Goal: Task Accomplishment & Management: Complete application form

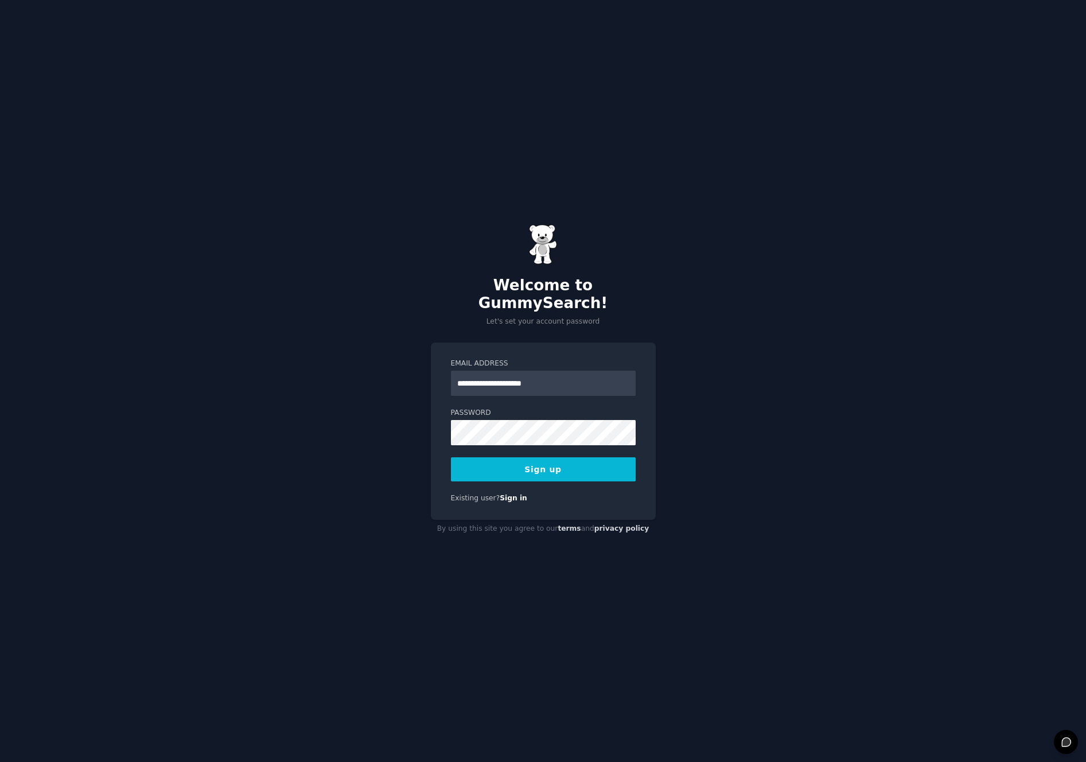
type input "**********"
click at [451, 457] on button "Sign up" at bounding box center [543, 469] width 185 height 24
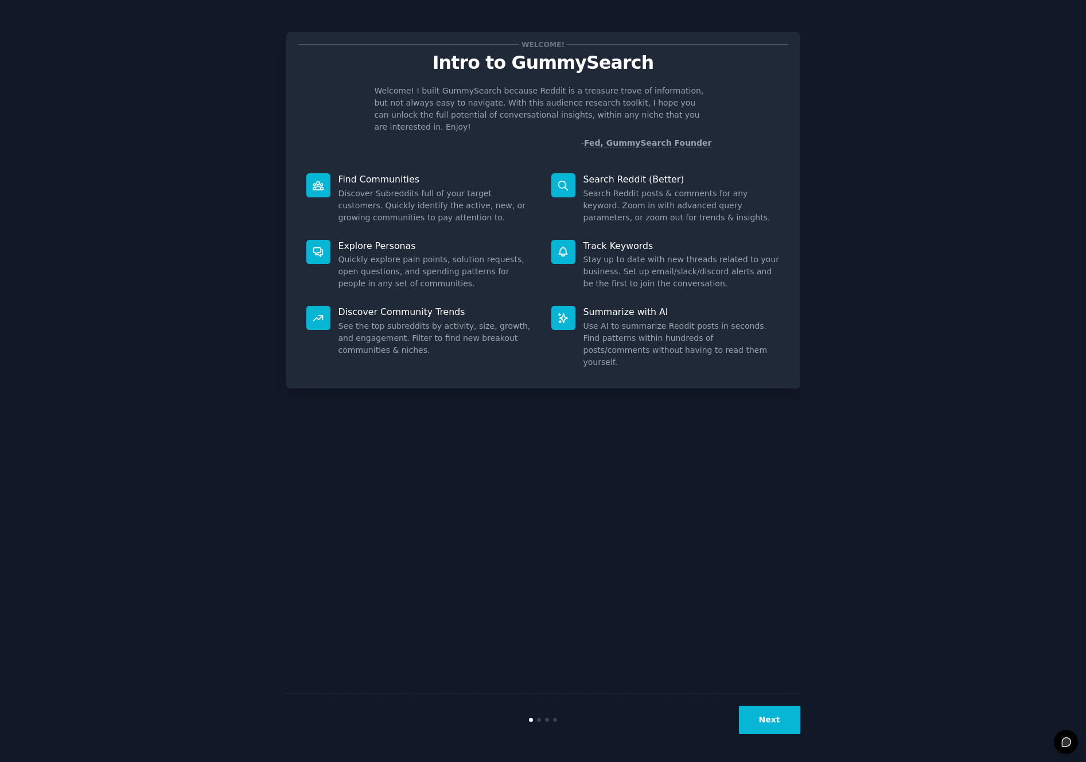
click at [760, 713] on button "Next" at bounding box center [769, 719] width 61 height 28
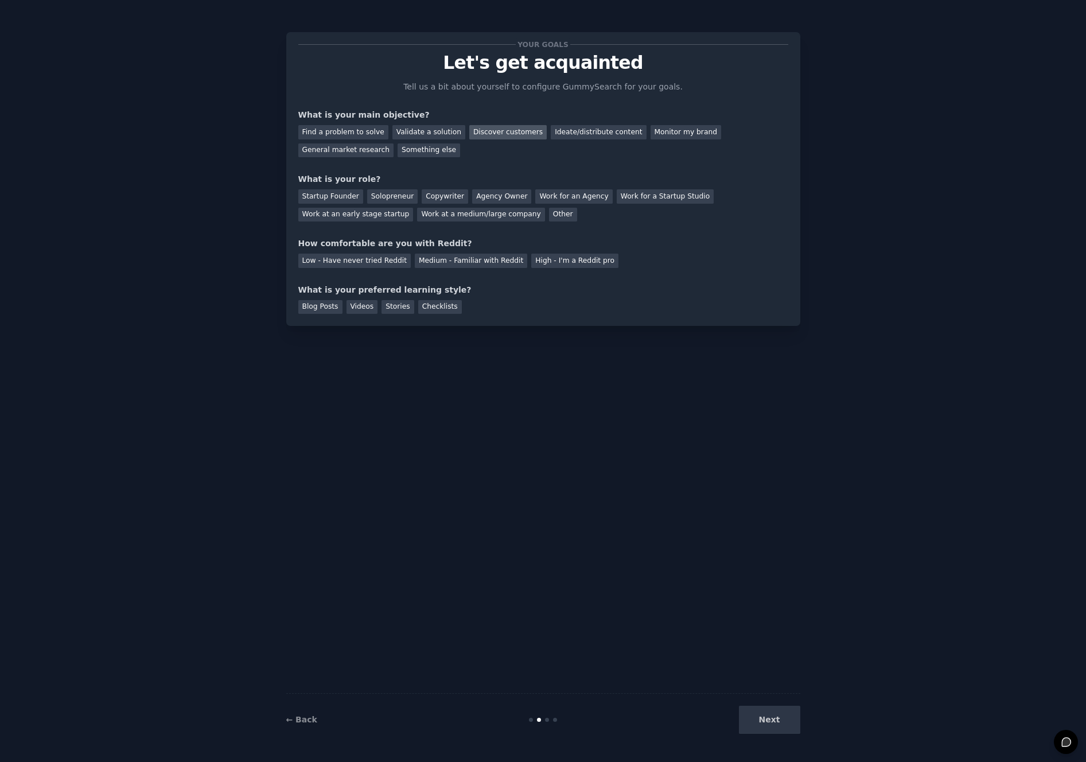
click at [498, 134] on div "Discover customers" at bounding box center [507, 132] width 77 height 14
click at [379, 190] on div "Solopreneur" at bounding box center [392, 196] width 50 height 14
click at [557, 263] on div "High - I'm a Reddit pro" at bounding box center [574, 260] width 87 height 14
click at [399, 310] on div "Stories" at bounding box center [397, 307] width 32 height 14
click at [799, 716] on button "Next" at bounding box center [769, 719] width 61 height 28
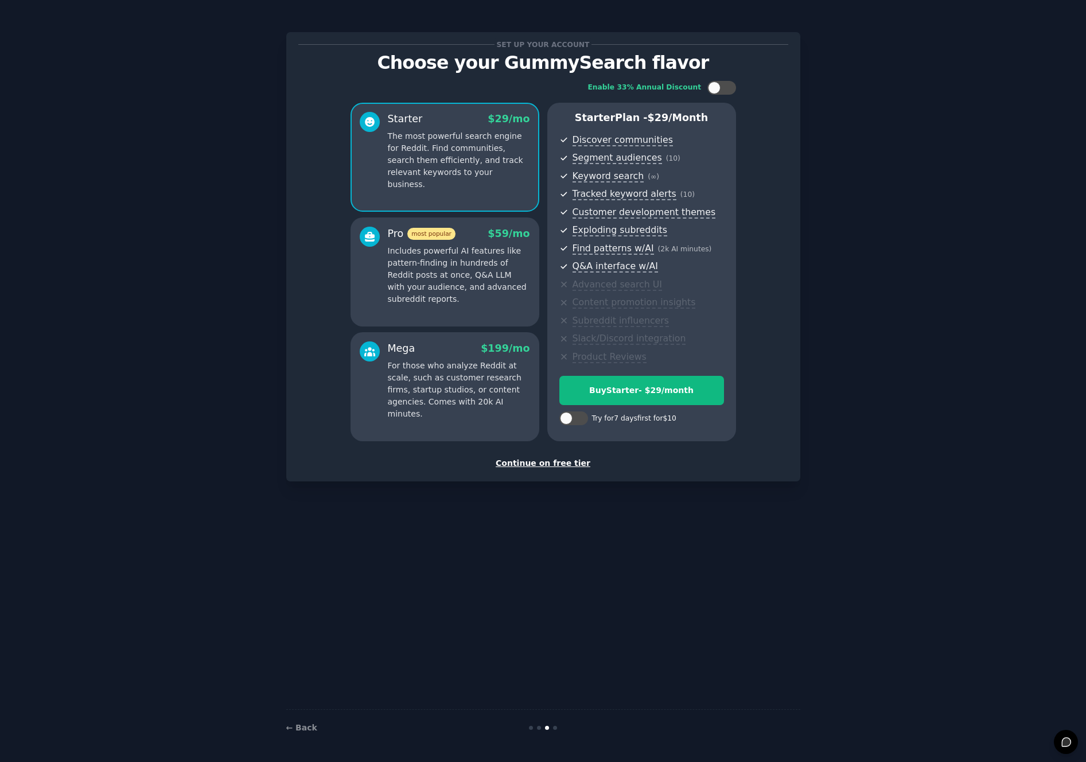
click at [556, 467] on div "Continue on free tier" at bounding box center [543, 463] width 490 height 12
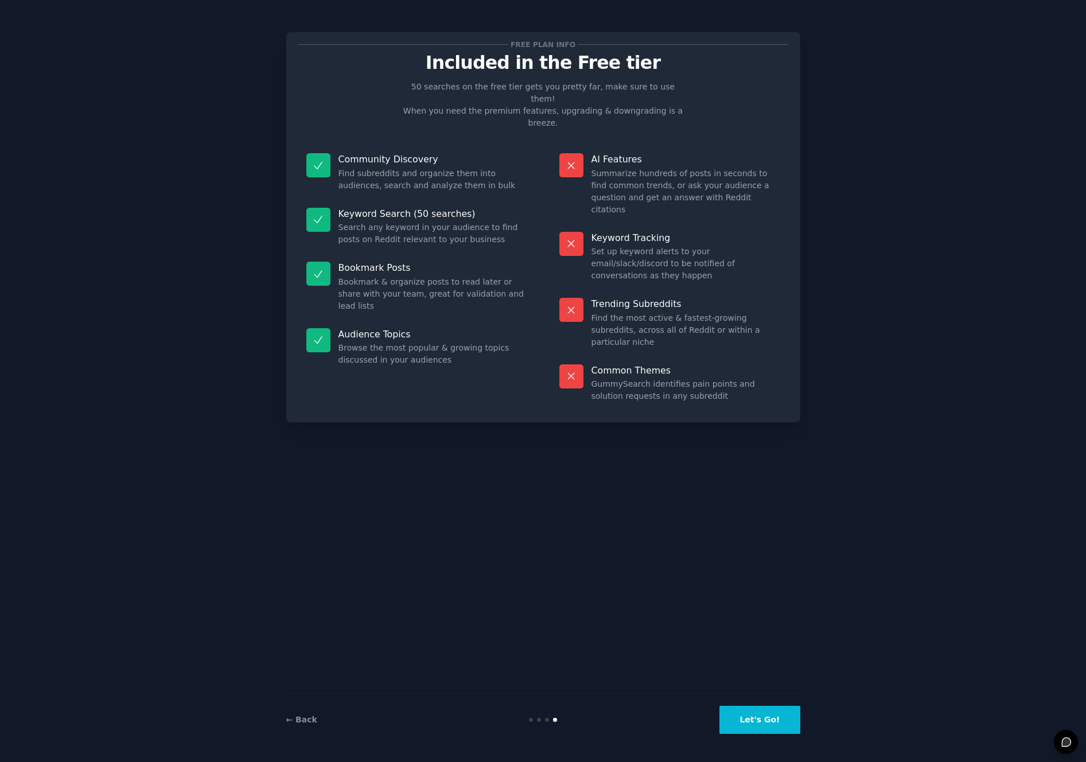
click at [776, 726] on button "Let's Go!" at bounding box center [759, 719] width 80 height 28
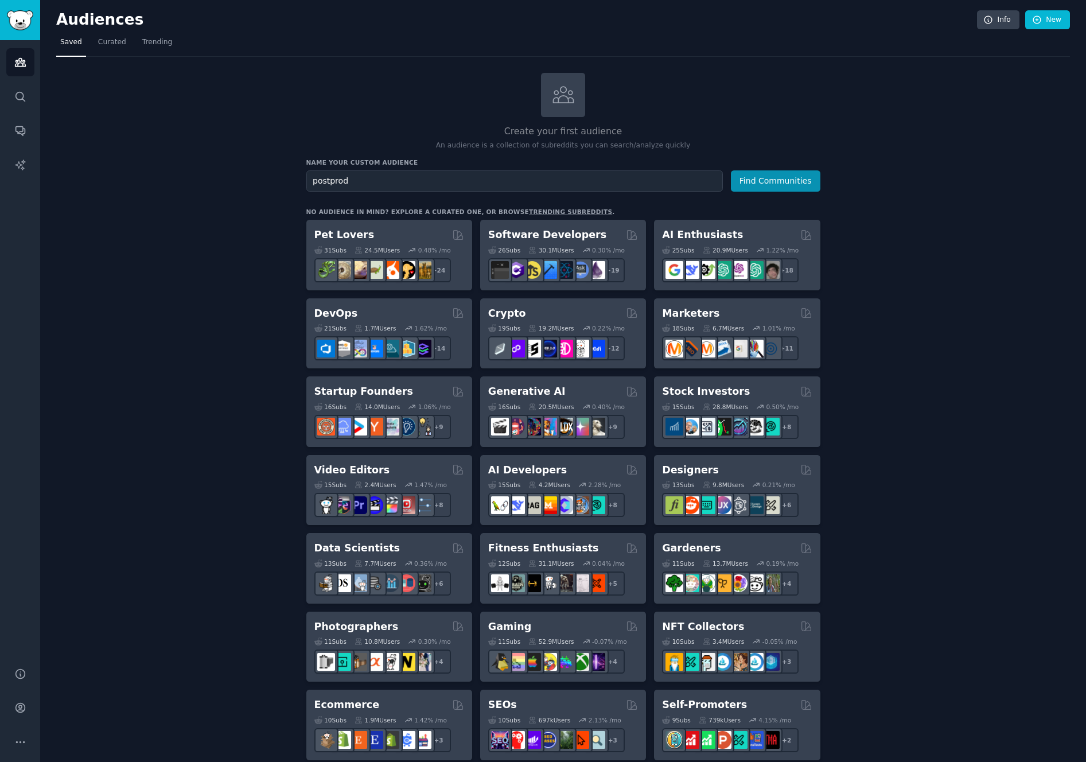
type input "postprod"
click at [731, 170] on button "Find Communities" at bounding box center [775, 180] width 89 height 21
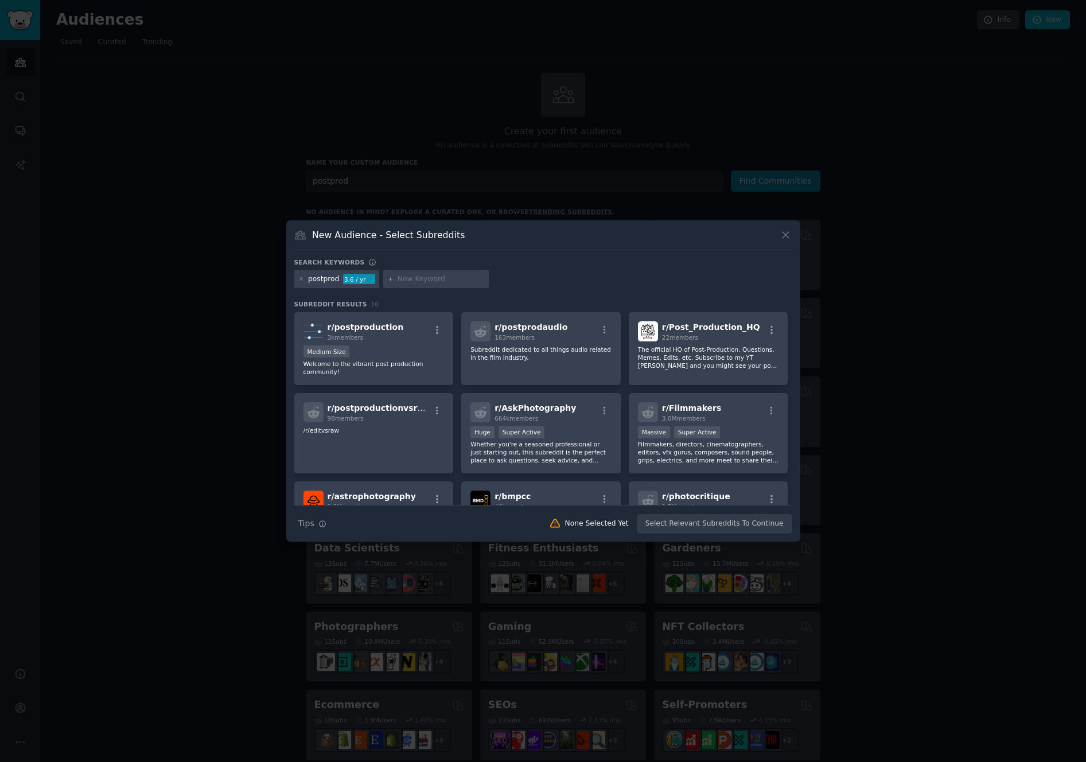
click at [784, 234] on icon at bounding box center [785, 235] width 6 height 6
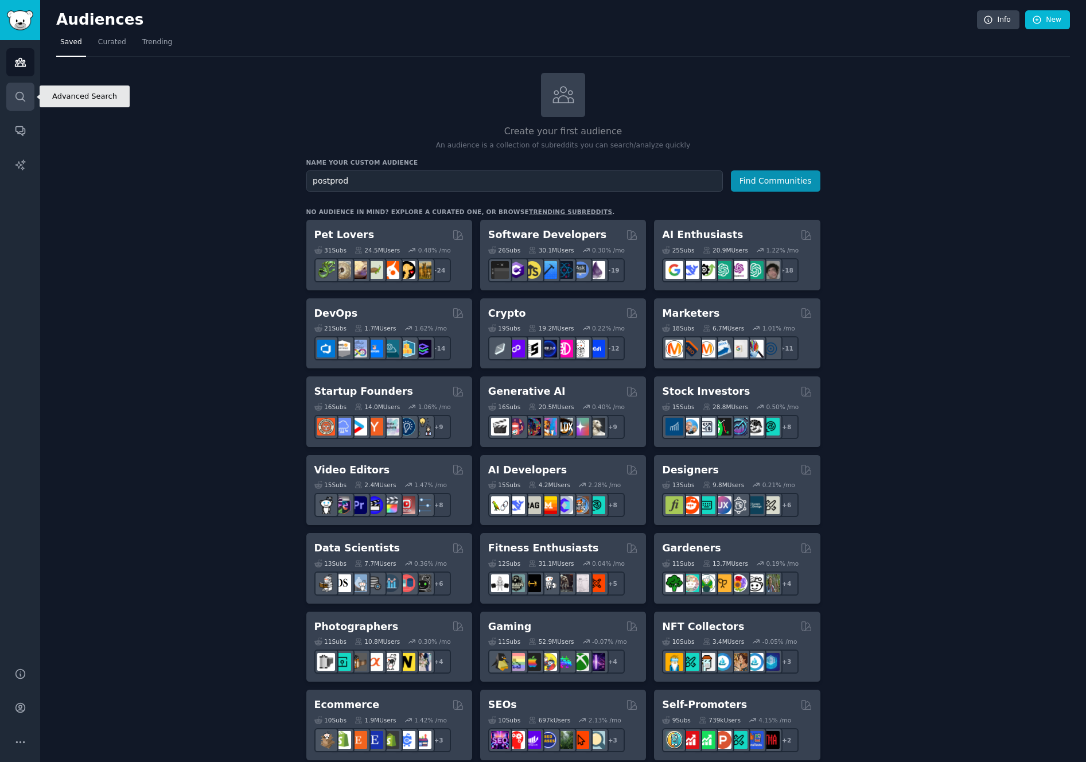
click at [21, 96] on icon "Sidebar" at bounding box center [20, 97] width 12 height 12
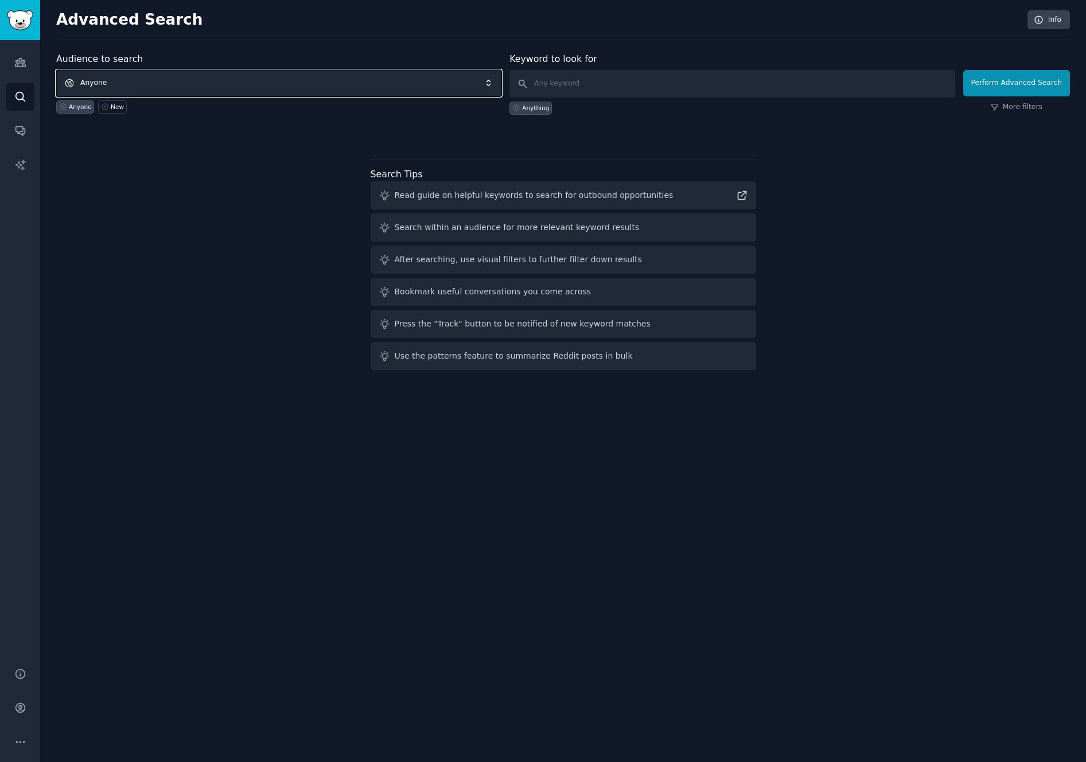
click at [313, 83] on span "Anyone" at bounding box center [278, 83] width 445 height 26
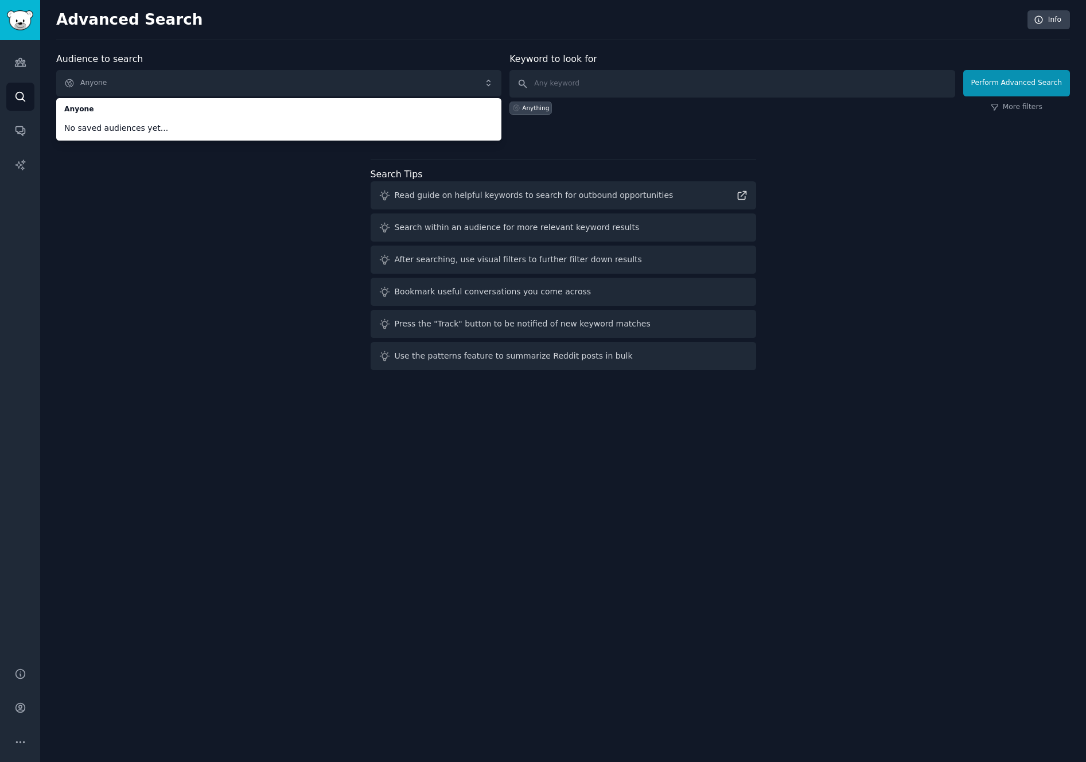
click at [247, 174] on div "Audience to search Anyone Anyone No saved audiences yet... Anyone New Keyword t…" at bounding box center [562, 213] width 1013 height 322
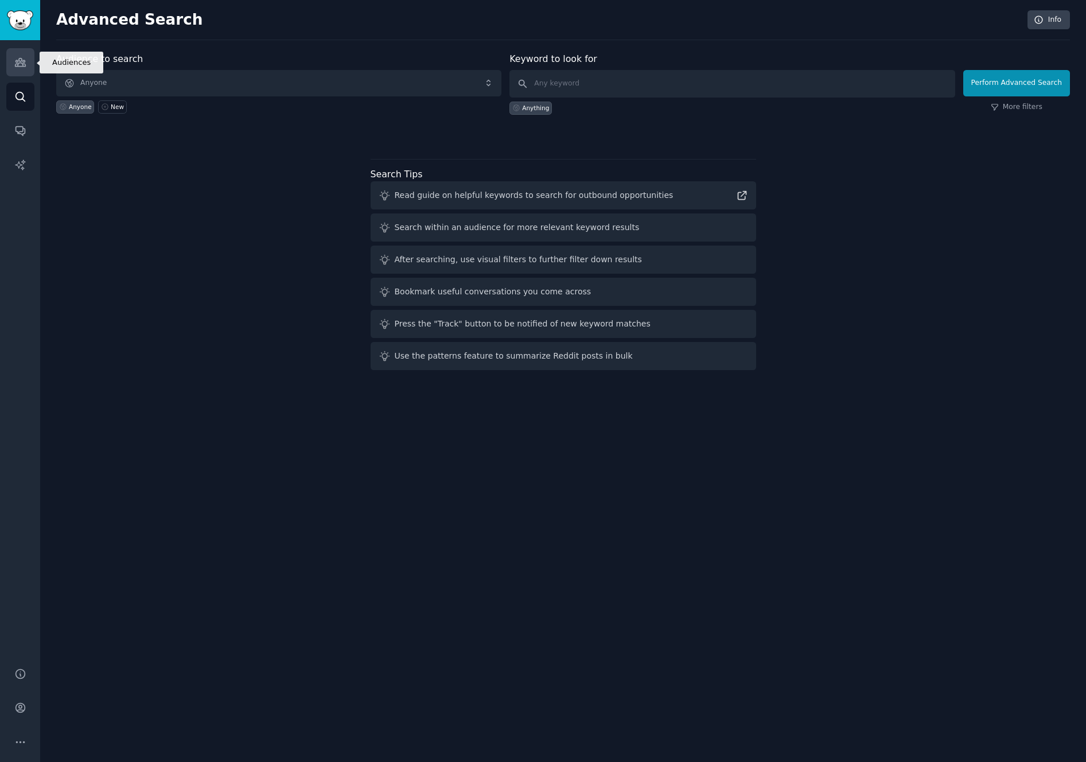
click at [22, 68] on link "Audiences" at bounding box center [20, 62] width 28 height 28
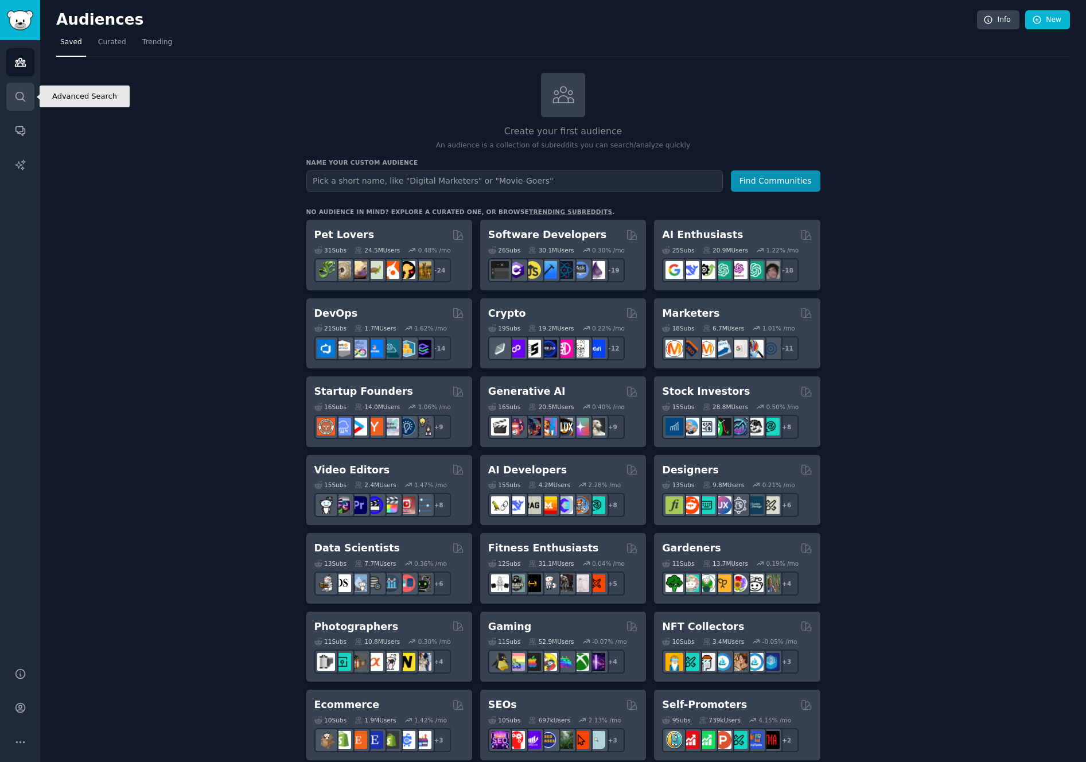
click at [22, 99] on icon "Sidebar" at bounding box center [20, 97] width 12 height 12
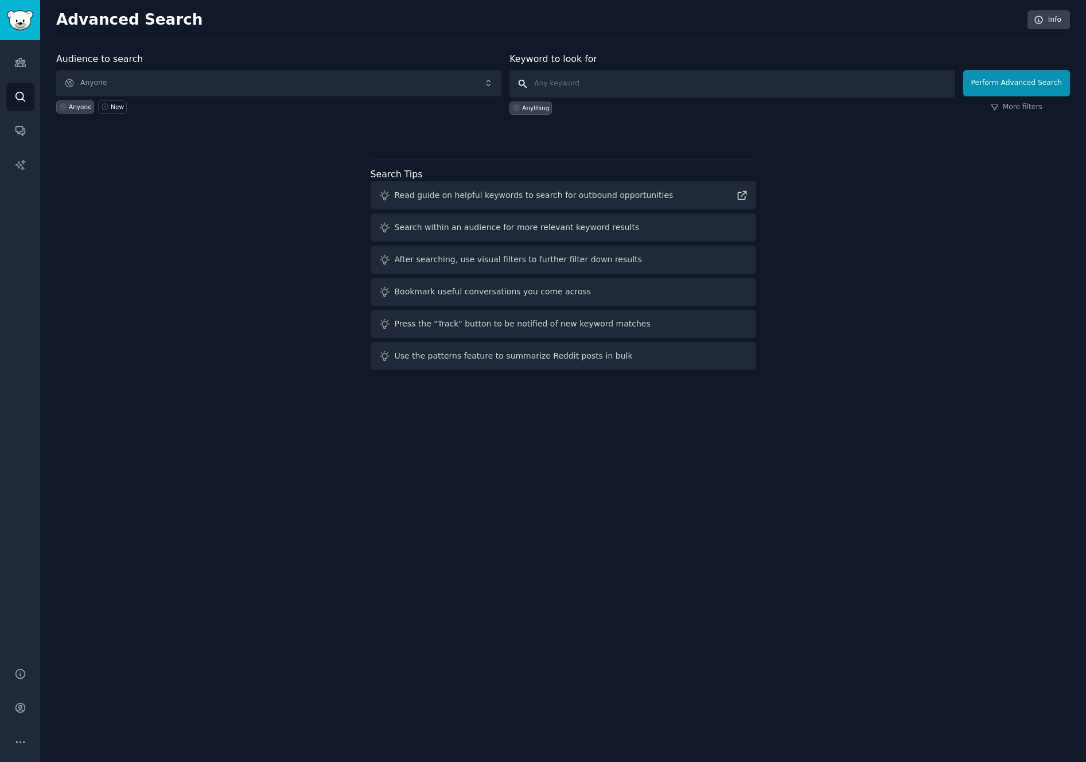
click at [564, 88] on input "text" at bounding box center [731, 84] width 445 height 28
type input "frameio"
click at [839, 147] on div "Audience to search Anyone Anyone New Keyword to look for frameio Anything Perfo…" at bounding box center [562, 213] width 1013 height 322
click at [1009, 108] on link "More filters" at bounding box center [1016, 107] width 52 height 10
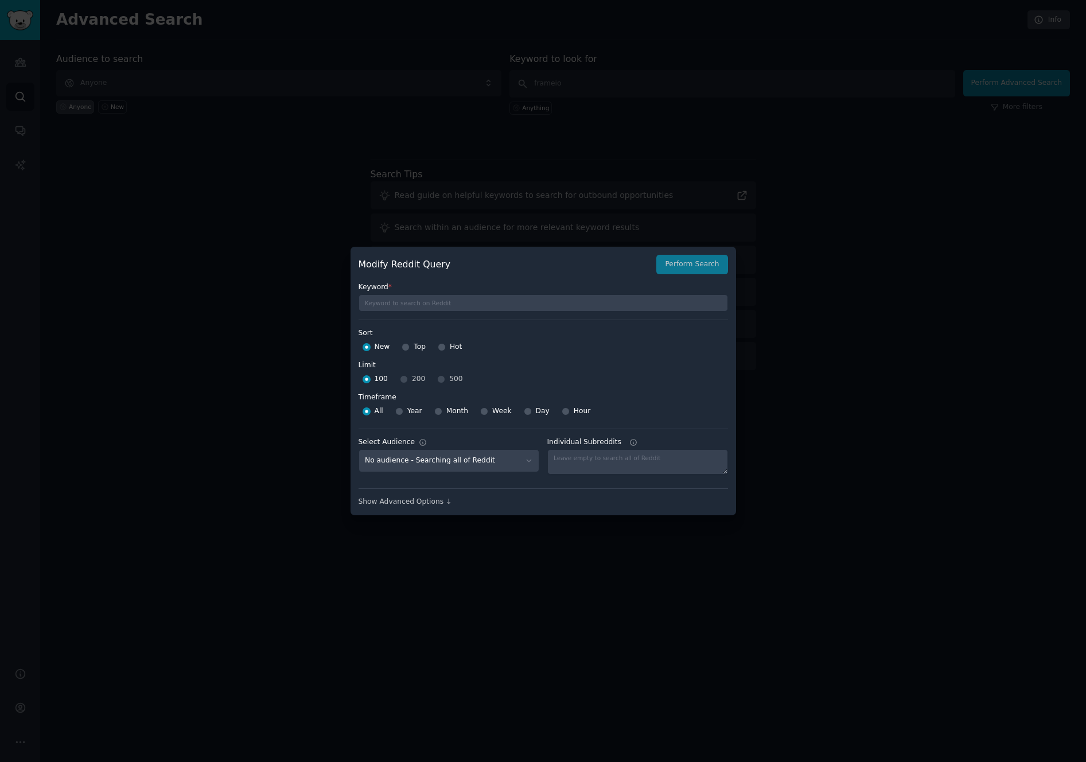
click at [408, 495] on div "Show Advanced Options ↓" at bounding box center [542, 497] width 369 height 19
click at [412, 498] on div "Show Advanced Options ↓" at bounding box center [542, 502] width 369 height 10
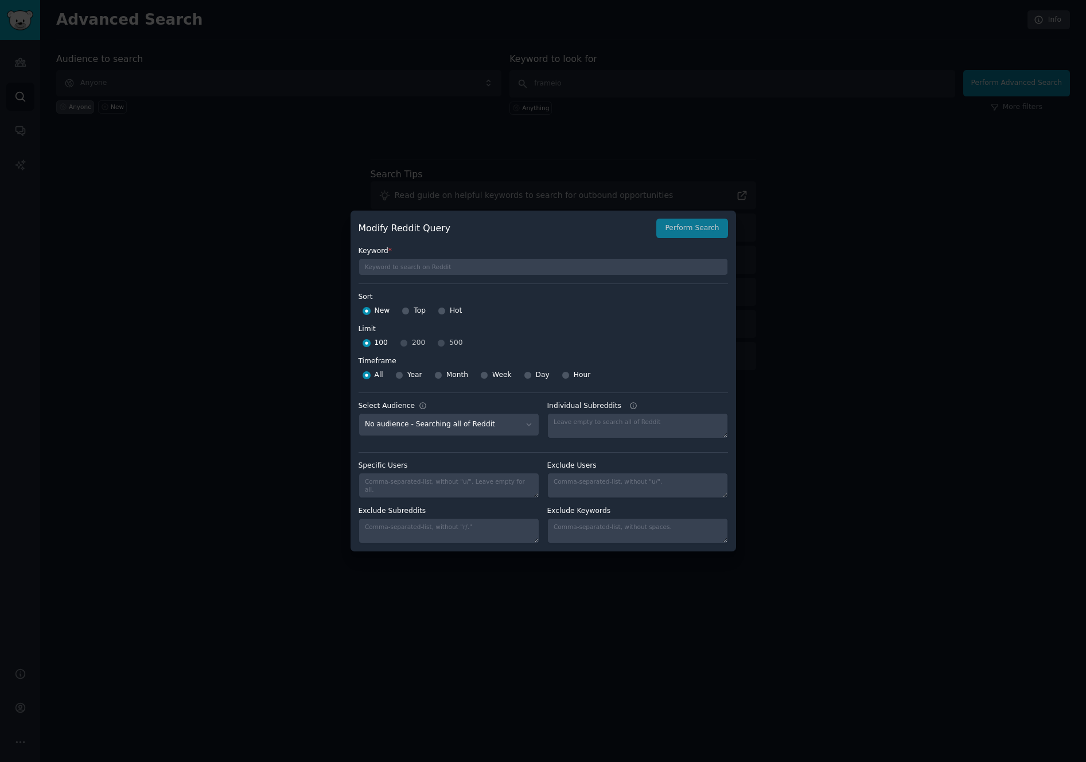
click at [870, 137] on div at bounding box center [543, 381] width 1086 height 762
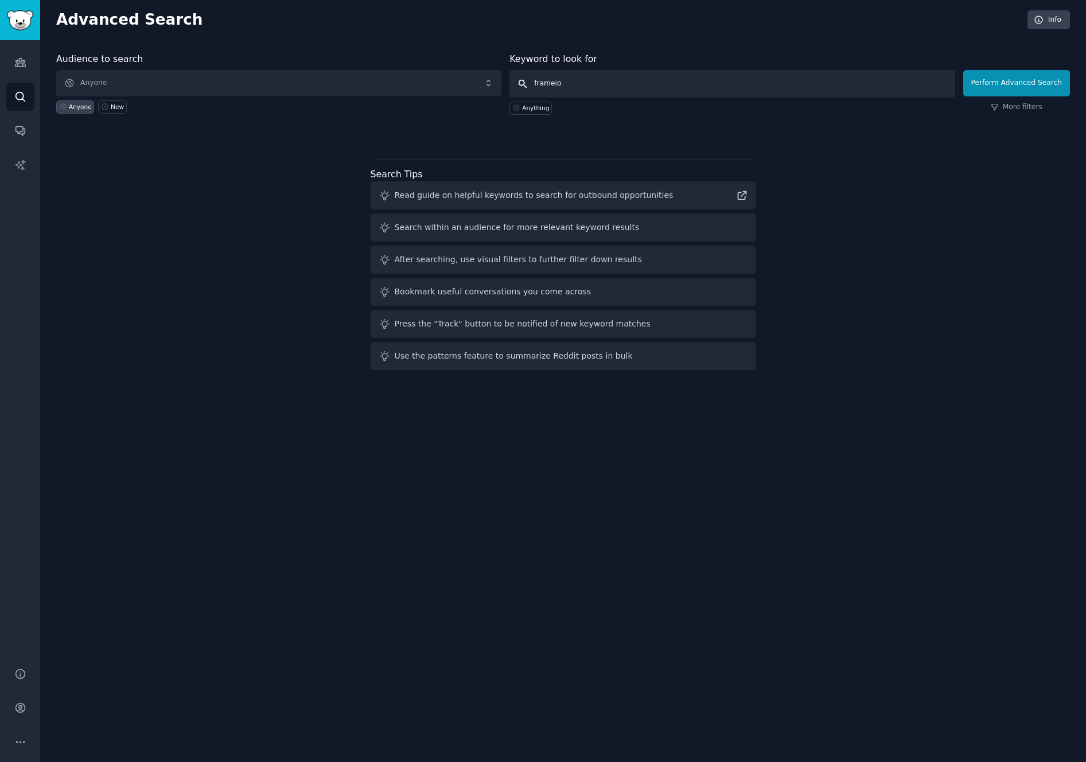
click at [651, 80] on input "frameio" at bounding box center [731, 84] width 445 height 28
click at [802, 151] on div "Audience to search Anyone Anyone New Keyword to look for frameio Anything Perfo…" at bounding box center [562, 213] width 1013 height 322
click at [1015, 87] on button "Perform Advanced Search" at bounding box center [1016, 83] width 107 height 26
click at [17, 63] on icon "Sidebar" at bounding box center [20, 62] width 12 height 12
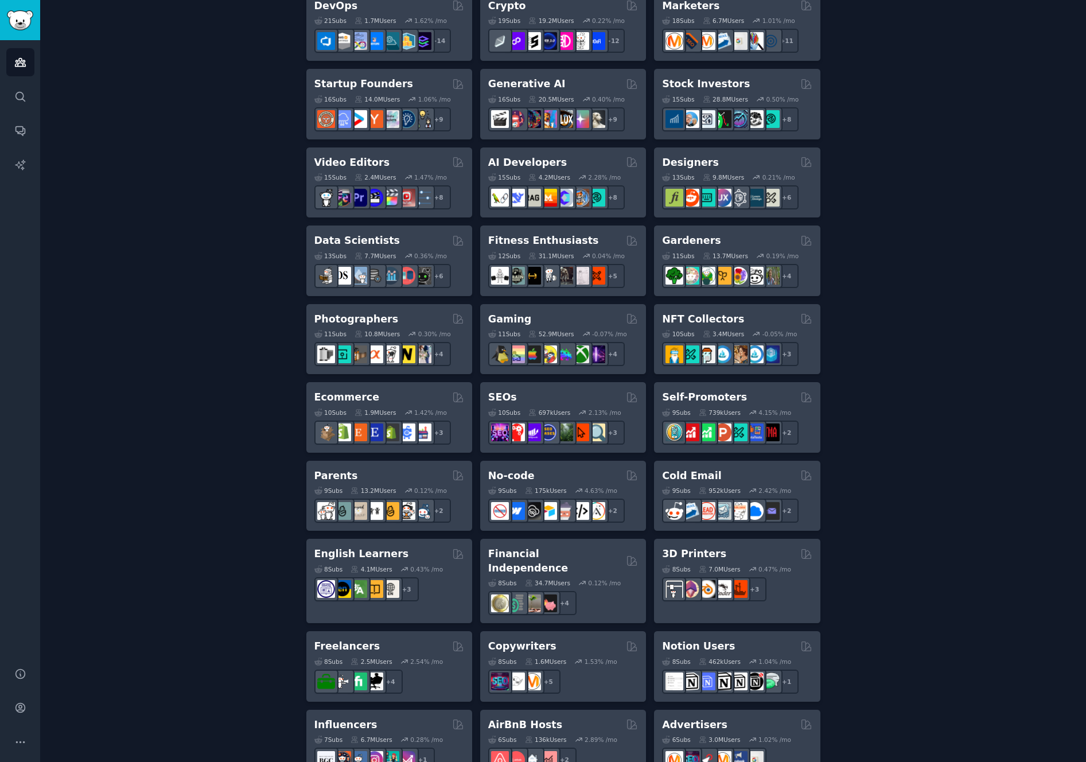
scroll to position [561, 0]
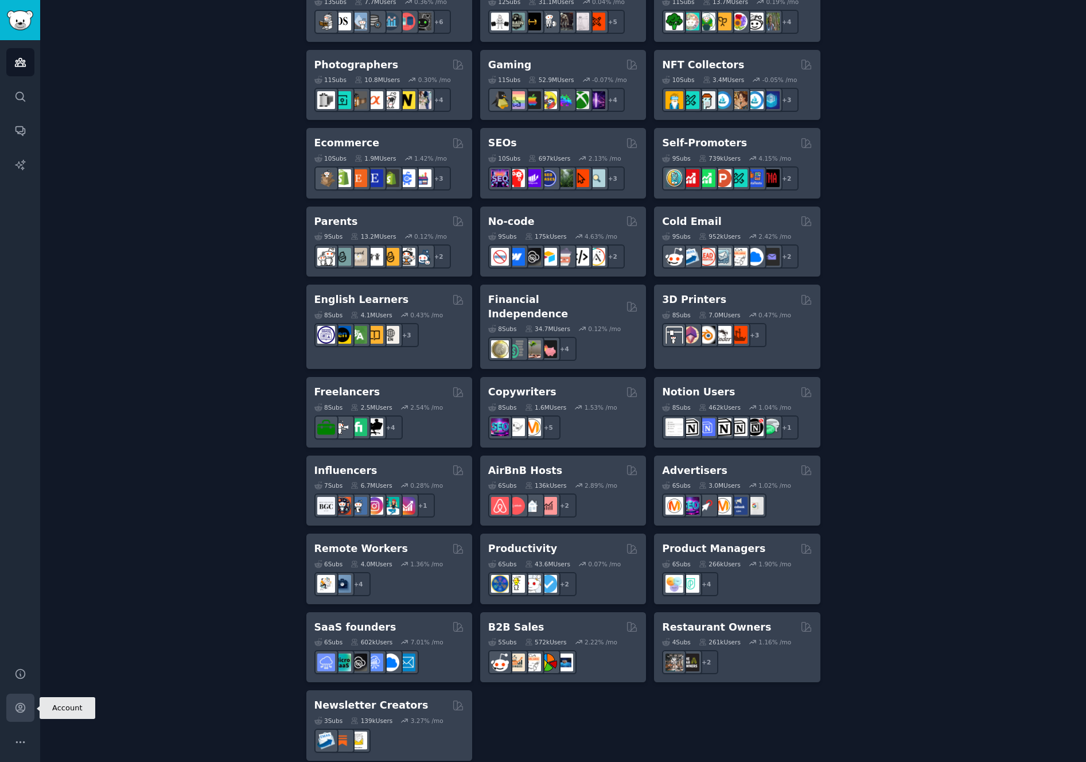
click at [22, 700] on link "Account" at bounding box center [20, 707] width 28 height 28
